Goal: Navigation & Orientation: Find specific page/section

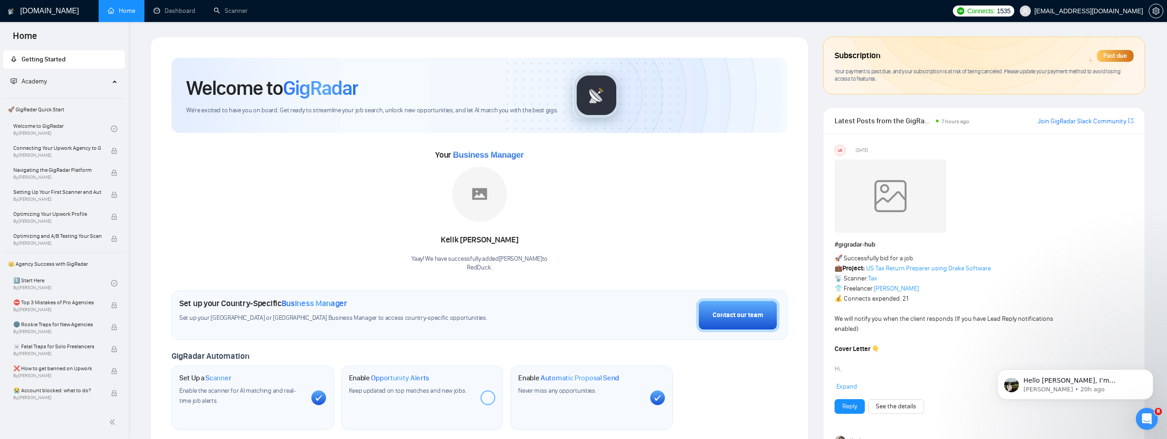
scroll to position [502, 0]
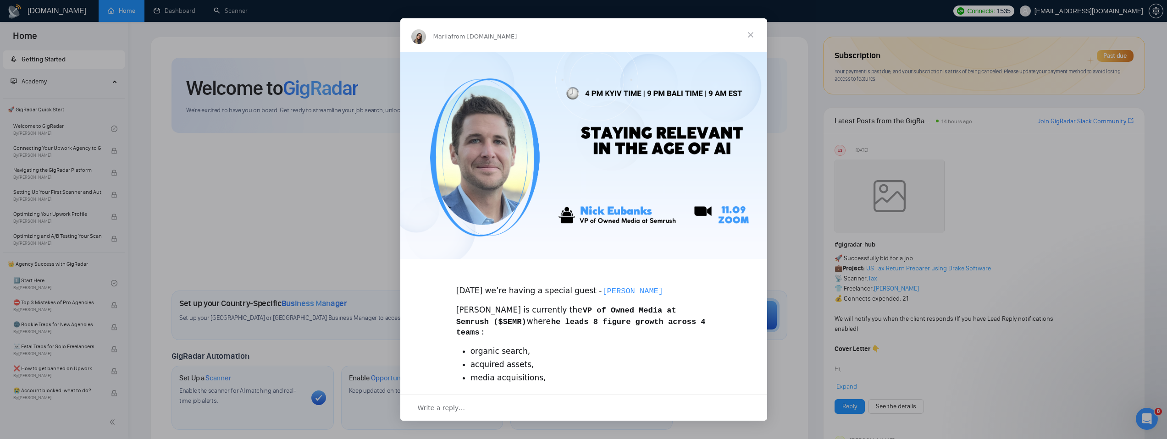
click at [751, 35] on span "Close" at bounding box center [750, 34] width 33 height 33
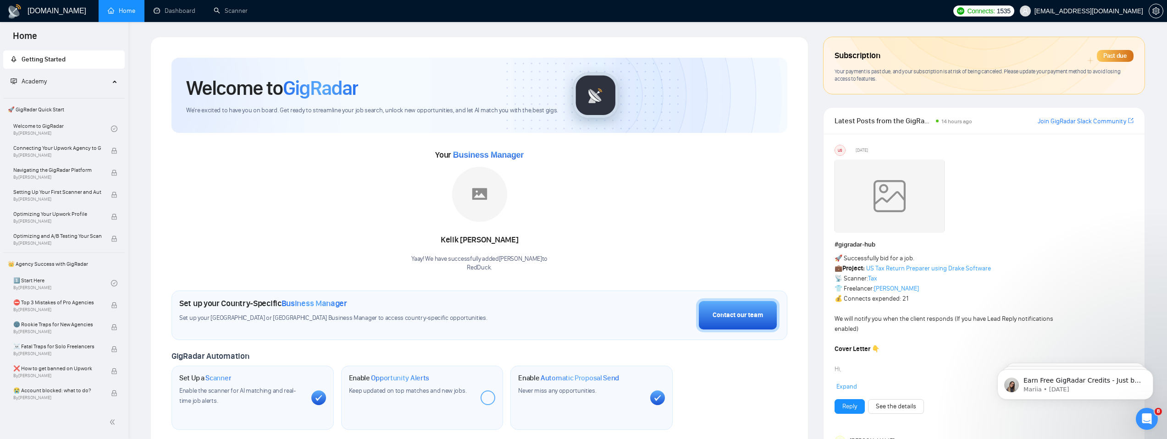
click at [1114, 55] on div "Past due" at bounding box center [1115, 56] width 37 height 12
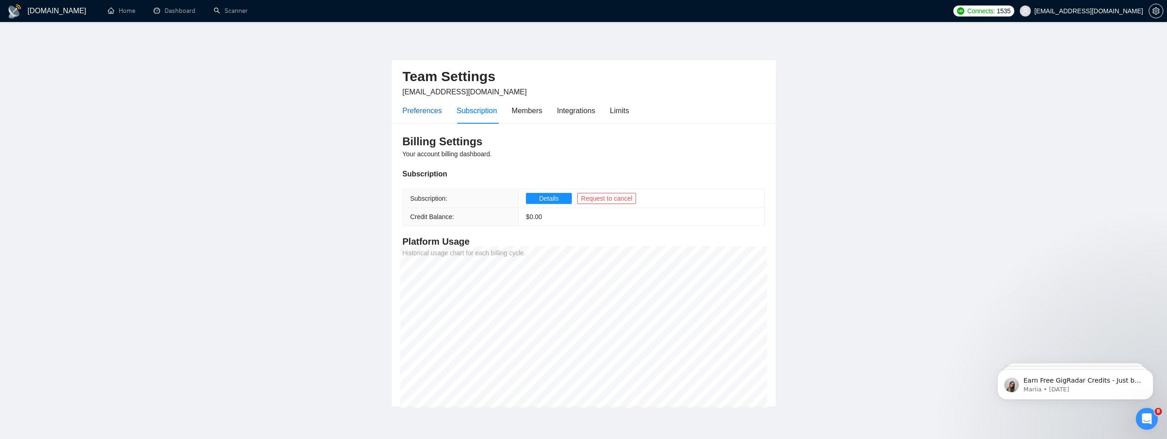
click at [425, 110] on div "Preferences" at bounding box center [422, 110] width 39 height 11
click at [55, 11] on h1 "[DOMAIN_NAME]" at bounding box center [57, 11] width 59 height 22
